Goal: Navigation & Orientation: Find specific page/section

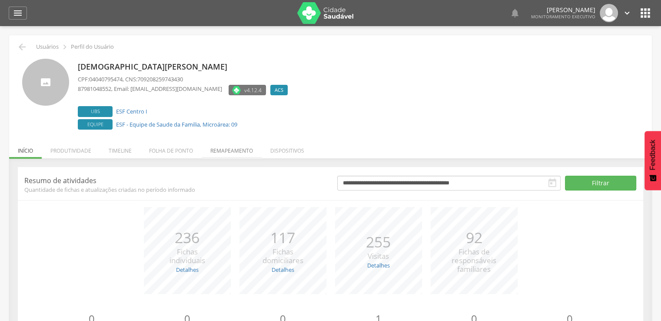
click at [233, 151] on li "Remapeamento" at bounding box center [232, 148] width 60 height 20
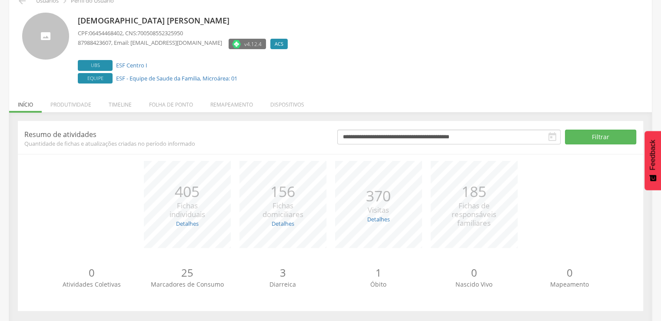
scroll to position [49, 0]
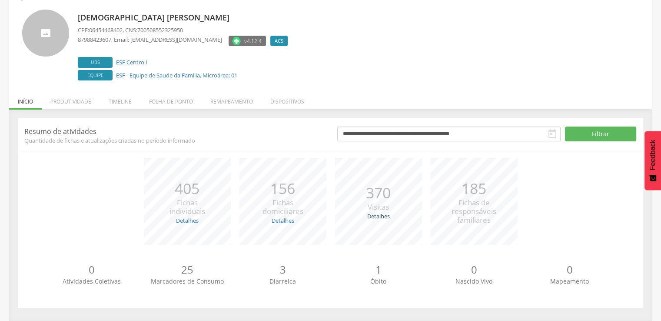
click at [382, 215] on link "Detalhes" at bounding box center [378, 216] width 23 height 8
click at [230, 98] on li "Remapeamento" at bounding box center [232, 99] width 60 height 20
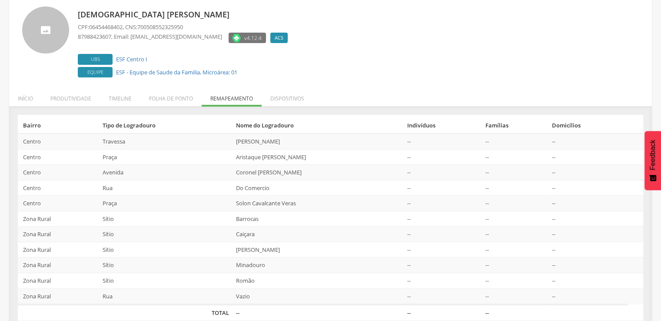
scroll to position [64, 0]
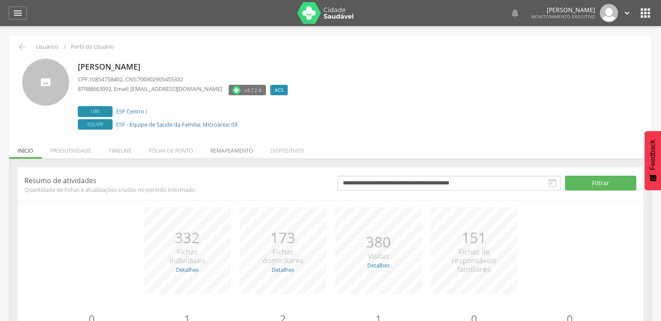
click at [227, 149] on li "Remapeamento" at bounding box center [232, 148] width 60 height 20
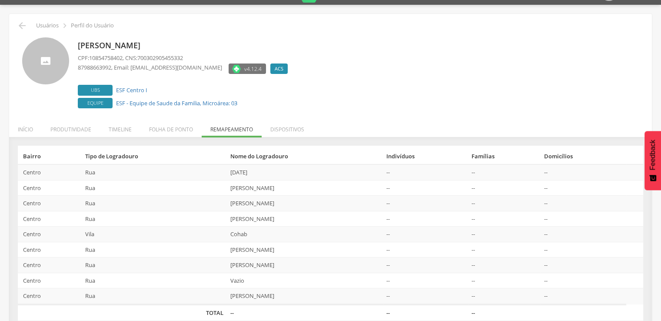
scroll to position [33, 0]
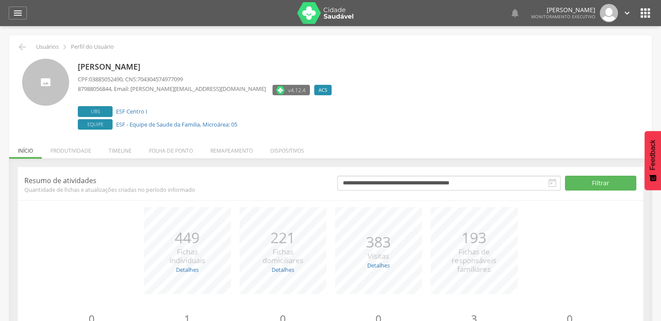
click at [232, 150] on li "Remapeamento" at bounding box center [232, 148] width 60 height 20
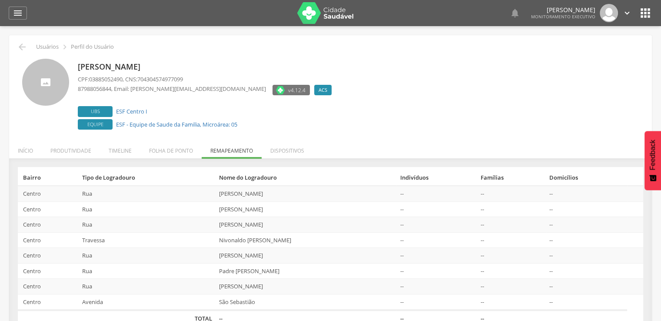
scroll to position [26, 0]
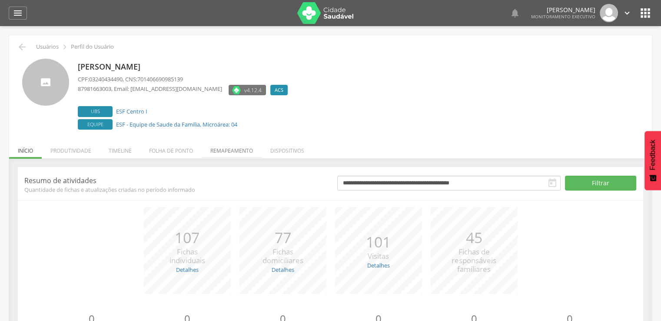
click at [239, 152] on li "Remapeamento" at bounding box center [232, 148] width 60 height 20
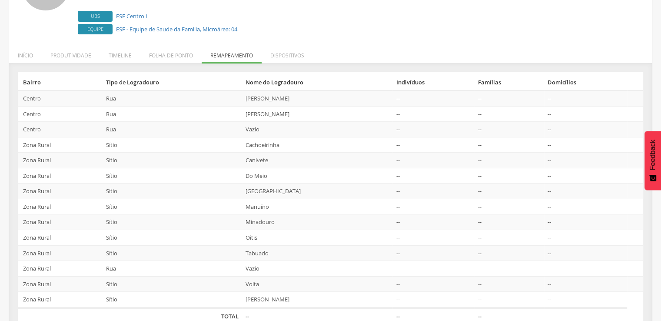
scroll to position [97, 0]
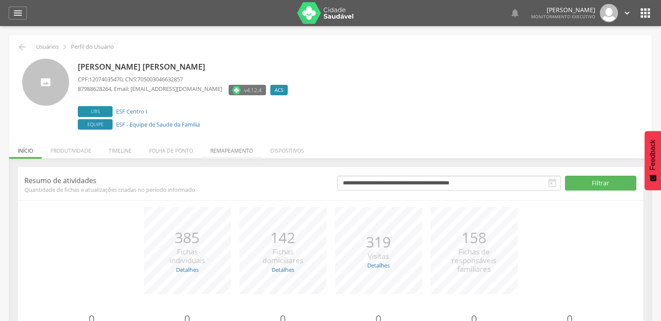
click at [228, 150] on li "Remapeamento" at bounding box center [232, 148] width 60 height 20
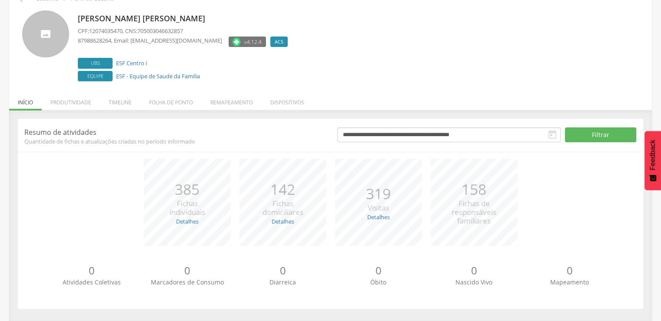
scroll to position [49, 0]
click at [376, 216] on link "Detalhes" at bounding box center [378, 216] width 23 height 8
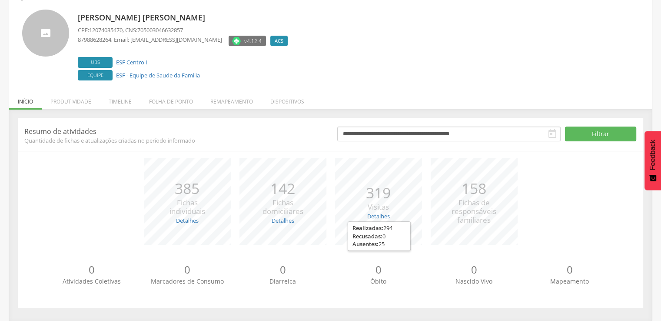
click at [499, 83] on div " Usuários  Perfil do Usuário [PERSON_NAME] CPF: 12074035470 , CNS: 7050030466…" at bounding box center [330, 153] width 643 height 335
